Goal: Task Accomplishment & Management: Manage account settings

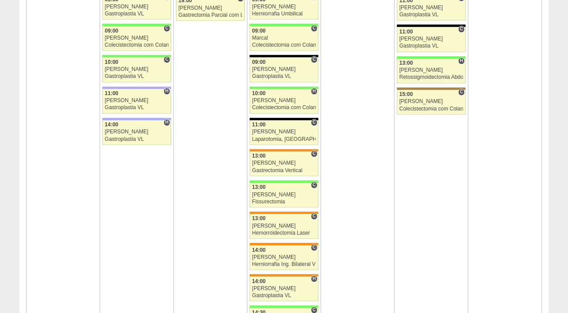
scroll to position [1665, 0]
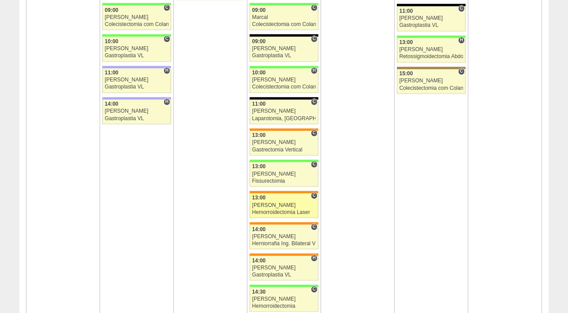
click at [273, 203] on div "[PERSON_NAME]" at bounding box center [284, 206] width 64 height 6
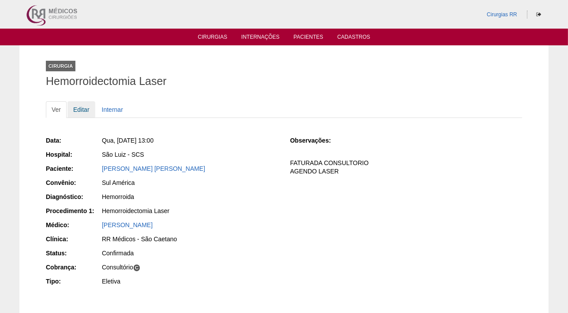
click at [78, 110] on link "Editar" at bounding box center [81, 109] width 28 height 17
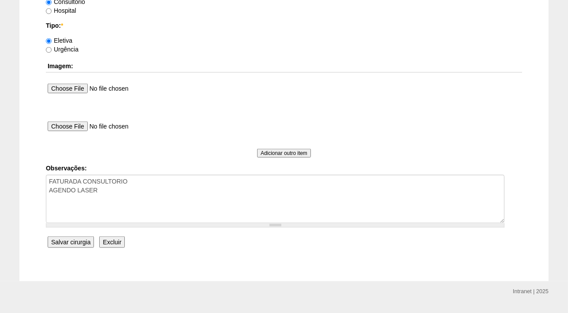
scroll to position [781, 0]
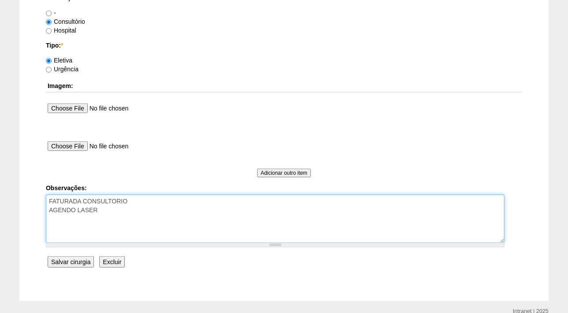
click at [108, 212] on textarea "FATURADA CONSULTORIO AGENDO LASER" at bounding box center [275, 219] width 459 height 48
type textarea "FATURADA CONSULTORIO AGENDO LASER AUTORIZADA-VALIDADE DA GUIA 10/09"
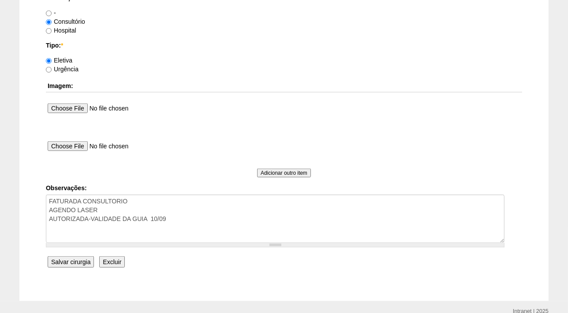
click at [78, 257] on input "Salvar cirurgia" at bounding box center [71, 262] width 46 height 11
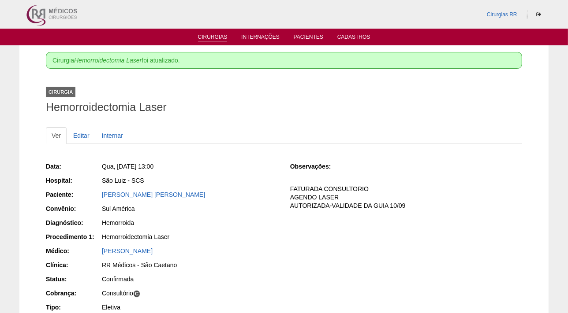
click at [210, 41] on link "Cirurgias" at bounding box center [213, 37] width 30 height 7
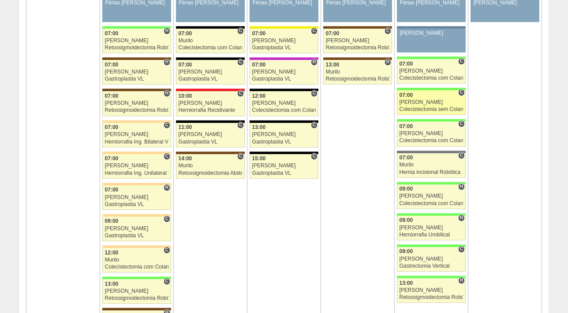
scroll to position [2065, 0]
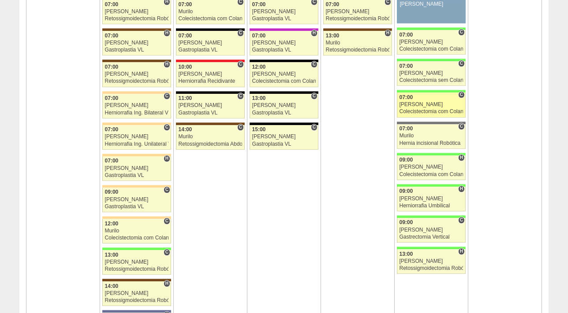
click at [409, 102] on div "[PERSON_NAME]" at bounding box center [431, 105] width 64 height 6
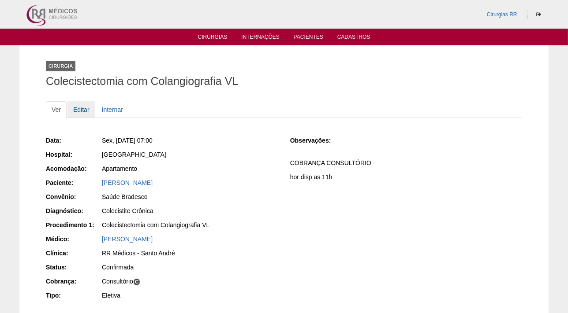
click at [81, 105] on link "Editar" at bounding box center [81, 109] width 28 height 17
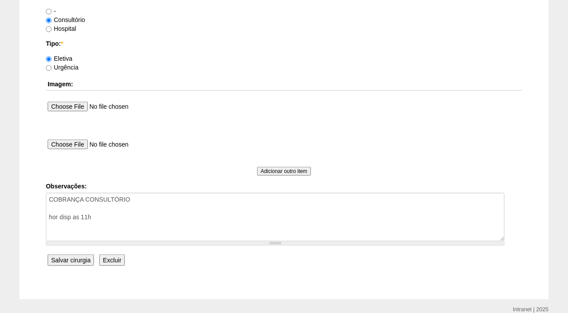
scroll to position [821, 0]
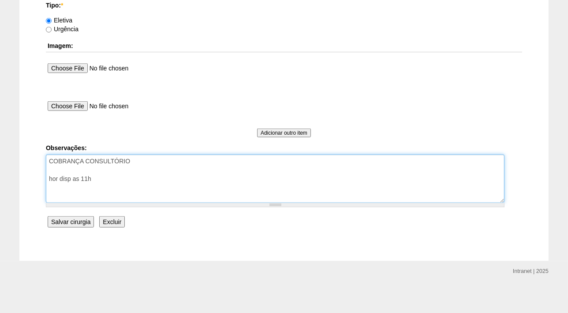
click at [65, 167] on textarea "COBRANÇA CONSULTÓRIO hor disp as 11h" at bounding box center [275, 179] width 459 height 48
type textarea "COBRANÇA CONSULTÓRIO AUTORIZADA - BRADESCO hor disp as 11h"
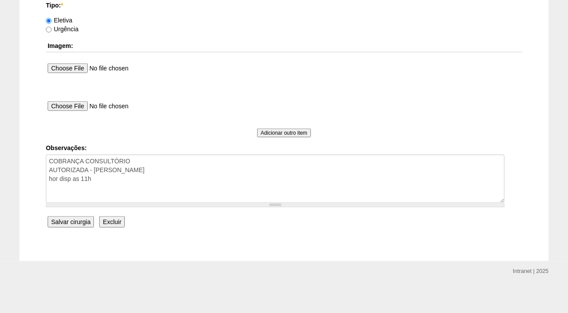
click at [75, 221] on input "Salvar cirurgia" at bounding box center [71, 221] width 46 height 11
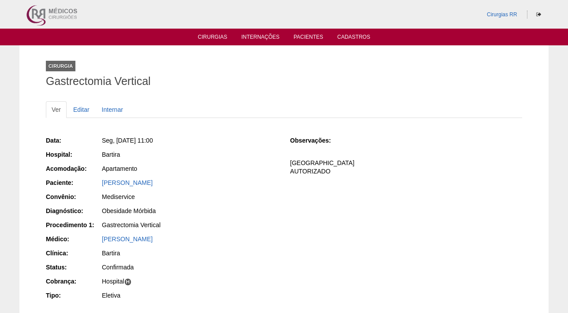
scroll to position [80, 0]
